Goal: Register for event/course

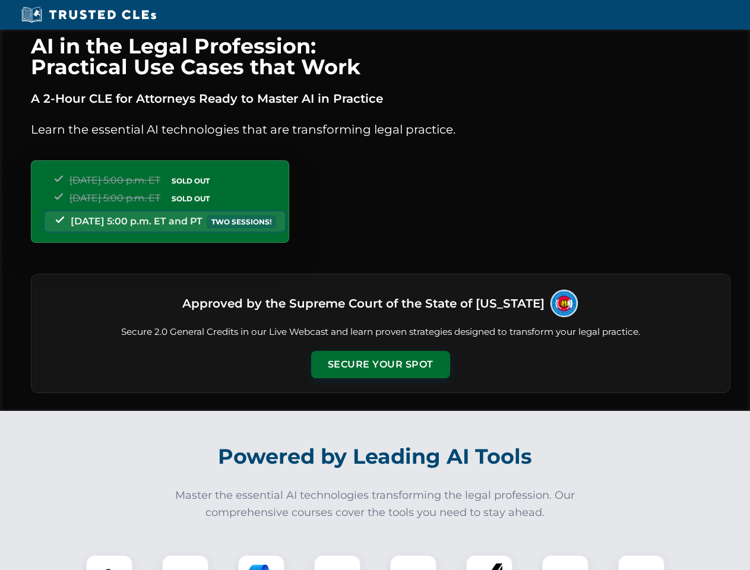
click at [380, 364] on button "Secure Your Spot" at bounding box center [380, 364] width 139 height 27
click at [109, 562] on img at bounding box center [109, 578] width 34 height 34
